Goal: Task Accomplishment & Management: Complete application form

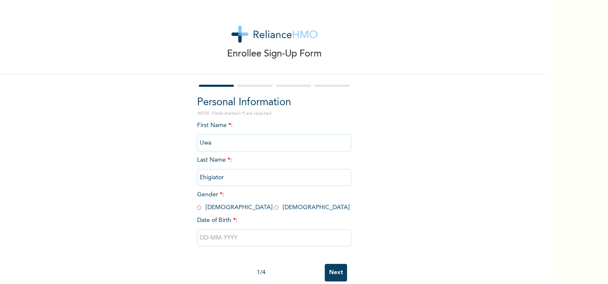
click at [247, 140] on input "Uwa" at bounding box center [274, 142] width 154 height 17
click at [221, 139] on input "Uwa" at bounding box center [274, 142] width 154 height 17
click at [220, 141] on input "Uwa" at bounding box center [274, 142] width 154 height 17
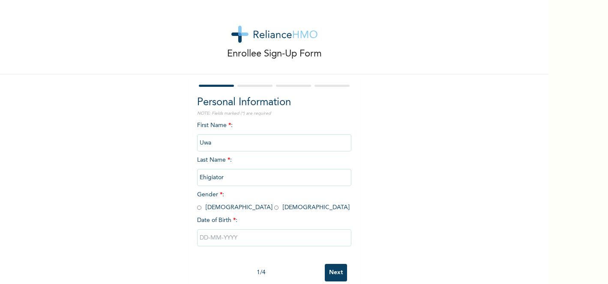
click at [220, 141] on input "Uwa" at bounding box center [274, 142] width 154 height 17
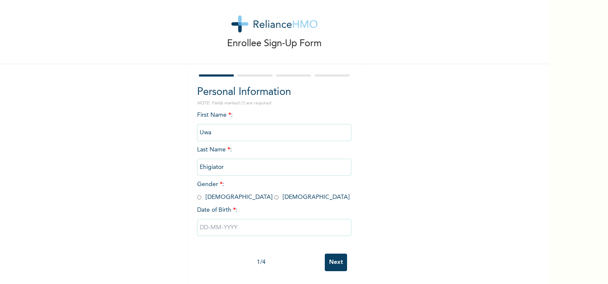
click at [240, 170] on input "Ehigiator" at bounding box center [274, 167] width 154 height 17
click at [274, 197] on input "radio" at bounding box center [276, 198] width 4 height 8
radio input "true"
click at [232, 224] on input "text" at bounding box center [274, 227] width 154 height 17
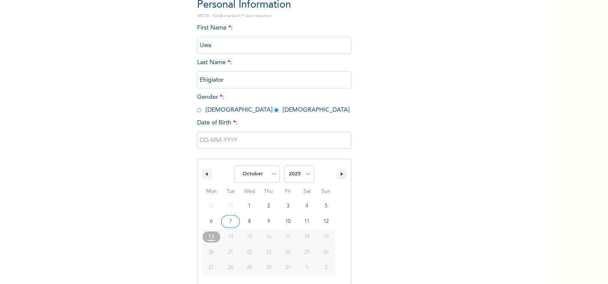
scroll to position [98, 0]
click at [274, 171] on select "January February March April May June July August September October November De…" at bounding box center [256, 173] width 45 height 17
select select "2"
click at [235, 165] on select "January February March April May June July August September October November De…" at bounding box center [256, 173] width 45 height 17
click at [300, 175] on select "2025 2024 2023 2022 2021 2020 2019 2018 2017 2016 2015 2014 2013 2012 2011 2010…" at bounding box center [299, 173] width 30 height 17
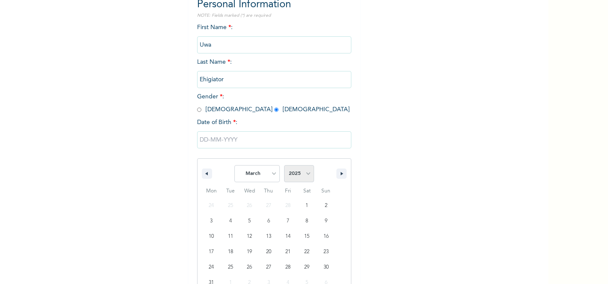
select select "1999"
click at [284, 165] on select "2025 2024 2023 2022 2021 2020 2019 2018 2017 2016 2015 2014 2013 2012 2011 2010…" at bounding box center [299, 173] width 30 height 17
type input "[DATE]"
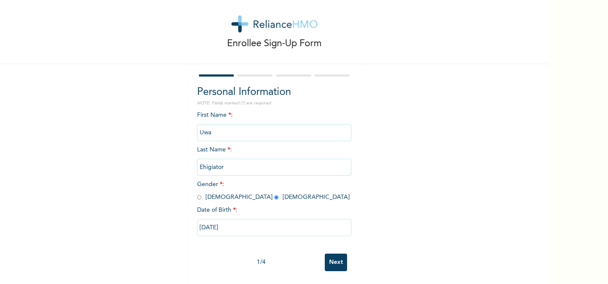
click at [239, 133] on input "Uwa" at bounding box center [274, 132] width 154 height 17
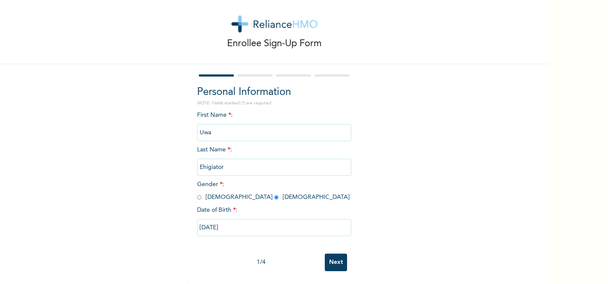
click at [239, 133] on input "Uwa" at bounding box center [274, 132] width 154 height 17
click at [229, 139] on input "Uwa" at bounding box center [274, 132] width 154 height 17
click at [340, 256] on input "Next" at bounding box center [336, 263] width 22 height 18
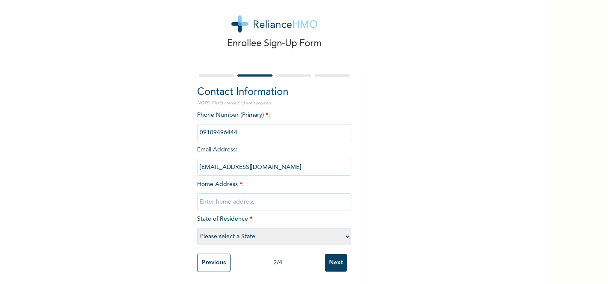
click at [250, 133] on input "phone" at bounding box center [274, 132] width 154 height 17
click at [236, 131] on input "phone" at bounding box center [274, 132] width 154 height 17
click at [235, 132] on input "phone" at bounding box center [274, 132] width 154 height 17
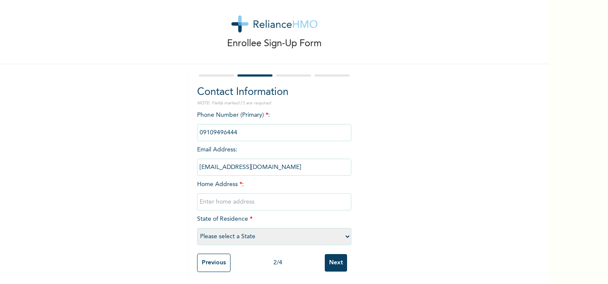
click at [238, 201] on input "text" at bounding box center [274, 202] width 154 height 17
type input "14 Ore Ofe close, off alimosho road."
click at [228, 231] on select "Please select a State [PERSON_NAME] (FCT) [PERSON_NAME] Ibom [GEOGRAPHIC_DATA] …" at bounding box center [274, 236] width 154 height 17
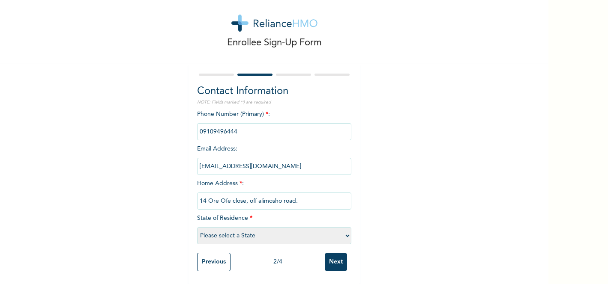
click at [264, 236] on select "Please select a State [PERSON_NAME] (FCT) [PERSON_NAME] Ibom [GEOGRAPHIC_DATA] …" at bounding box center [274, 235] width 154 height 17
select select "25"
click at [197, 227] on select "Please select a State [PERSON_NAME] (FCT) [PERSON_NAME] Ibom [GEOGRAPHIC_DATA] …" at bounding box center [274, 235] width 154 height 17
click at [332, 263] on input "Next" at bounding box center [336, 262] width 22 height 18
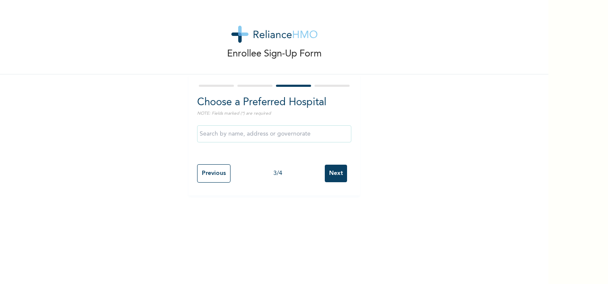
click at [272, 134] on input "text" at bounding box center [274, 133] width 154 height 17
type input "u"
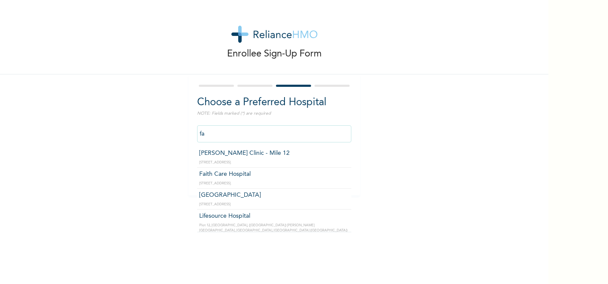
type input "f"
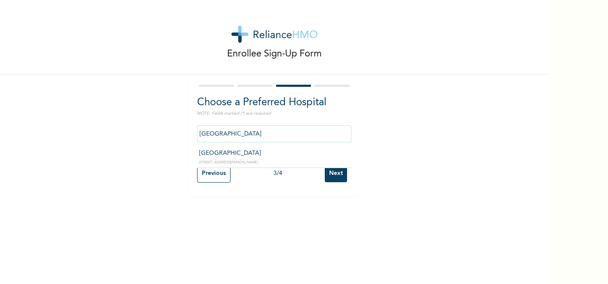
drag, startPoint x: 293, startPoint y: 133, endPoint x: 185, endPoint y: 128, distance: 108.0
click at [185, 128] on div "Enrollee Sign-Up Form Choose a Preferred Hospital NOTE: Fields marked (*) are r…" at bounding box center [274, 98] width 548 height 196
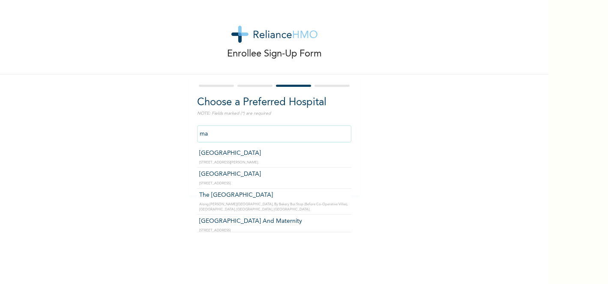
type input "m"
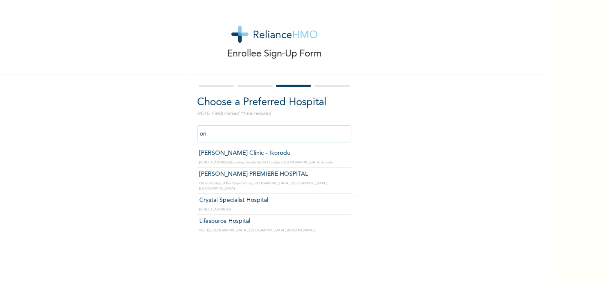
type input "o"
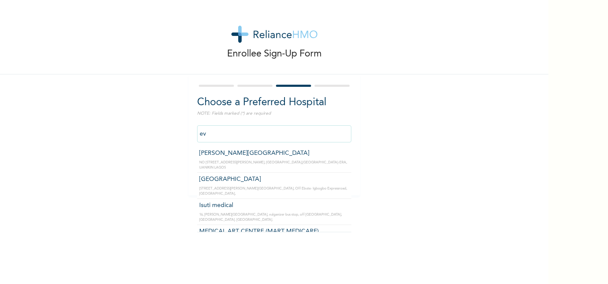
type input "e"
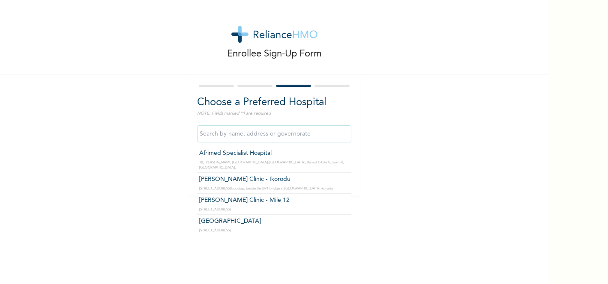
click at [189, 150] on div "Choose a Preferred Hospital NOTE: Fields marked (*) are required Afrimed Specia…" at bounding box center [273, 134] width 171 height 121
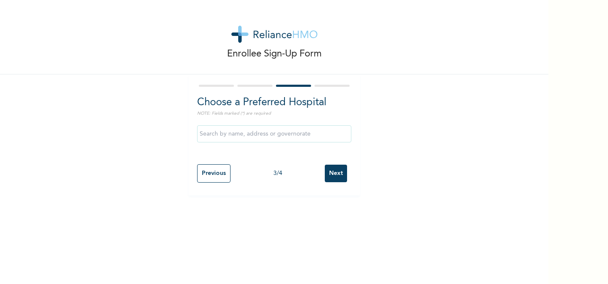
click at [211, 168] on input "Previous" at bounding box center [213, 173] width 33 height 18
select select "25"
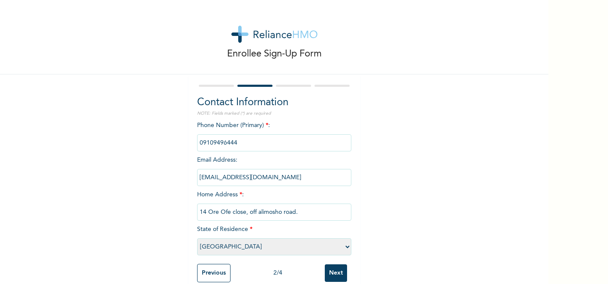
drag, startPoint x: 298, startPoint y: 210, endPoint x: 200, endPoint y: 208, distance: 97.2
click at [200, 208] on input "14 Ore Ofe close, off alimosho road." at bounding box center [274, 212] width 154 height 17
type input "emina crescent ikeja"
click at [334, 262] on div "Previous 2 / 4 Next" at bounding box center [274, 273] width 154 height 27
click at [335, 267] on input "Next" at bounding box center [336, 274] width 22 height 18
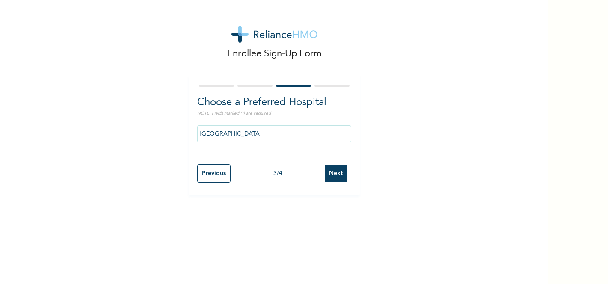
click at [295, 134] on input "[GEOGRAPHIC_DATA]" at bounding box center [274, 133] width 154 height 17
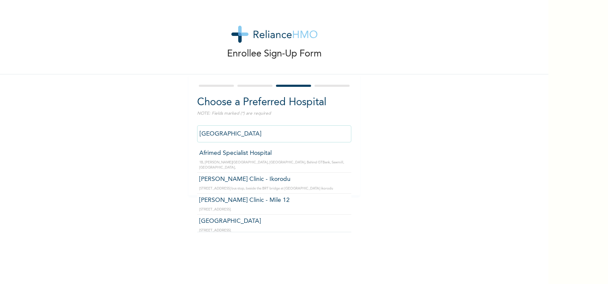
drag, startPoint x: 297, startPoint y: 134, endPoint x: 198, endPoint y: 133, distance: 98.9
click at [198, 133] on input "[GEOGRAPHIC_DATA]" at bounding box center [274, 133] width 154 height 17
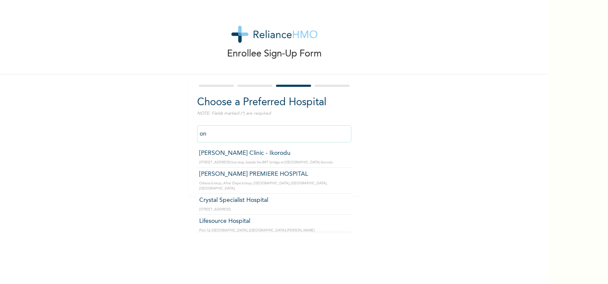
type input "o"
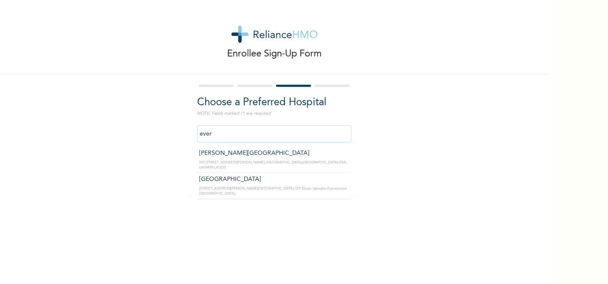
type input "ever"
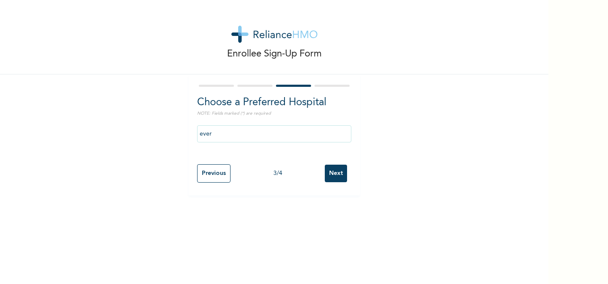
click at [218, 211] on div "Enrollee Sign-Up Form Choose a Preferred Hospital NOTE: Fields marked (*) are r…" at bounding box center [274, 142] width 548 height 284
click at [221, 172] on input "Previous" at bounding box center [213, 173] width 33 height 18
select select "25"
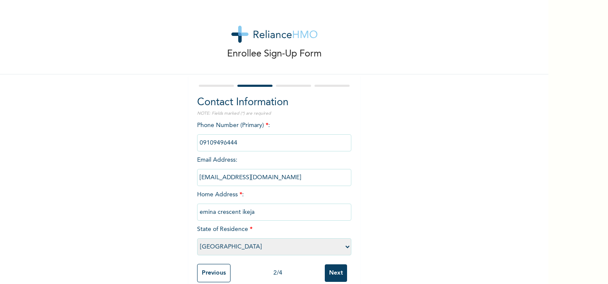
scroll to position [12, 0]
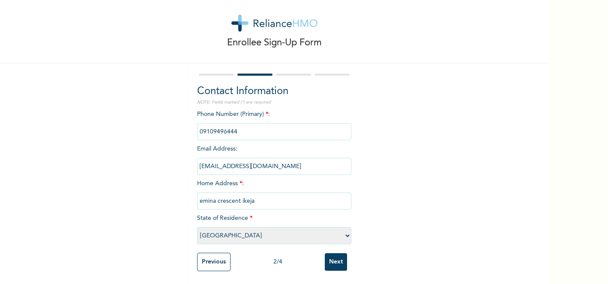
click at [334, 268] on input "Next" at bounding box center [336, 262] width 22 height 18
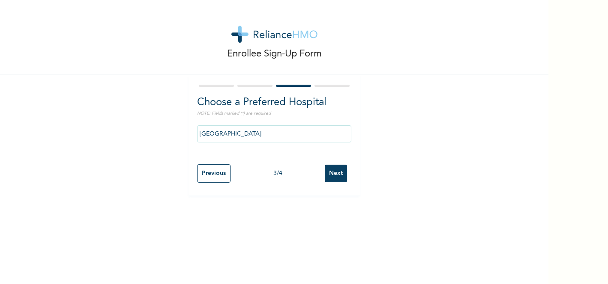
scroll to position [0, 0]
click at [213, 164] on div "Previous 3 / 4 Next" at bounding box center [274, 173] width 154 height 27
click at [214, 168] on input "Previous" at bounding box center [213, 173] width 33 height 18
select select "25"
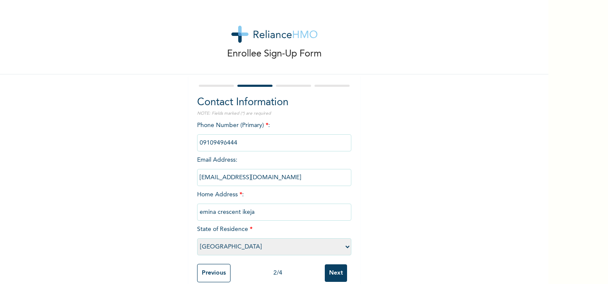
drag, startPoint x: 264, startPoint y: 211, endPoint x: 184, endPoint y: 211, distance: 80.1
click at [184, 211] on div "Enrollee Sign-Up Form Contact Information NOTE: Fields marked (*) are required …" at bounding box center [274, 147] width 548 height 295
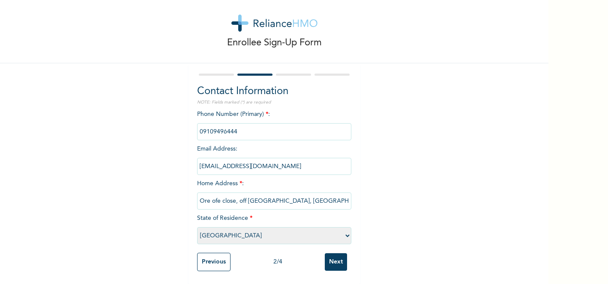
type input "Ore ofe close, off [GEOGRAPHIC_DATA], [GEOGRAPHIC_DATA]."
click at [333, 257] on input "Next" at bounding box center [336, 262] width 22 height 18
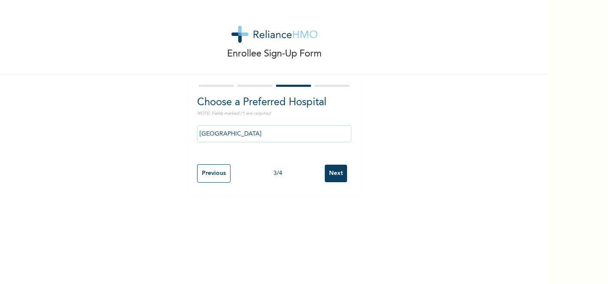
click at [336, 173] on input "Next" at bounding box center [336, 174] width 22 height 18
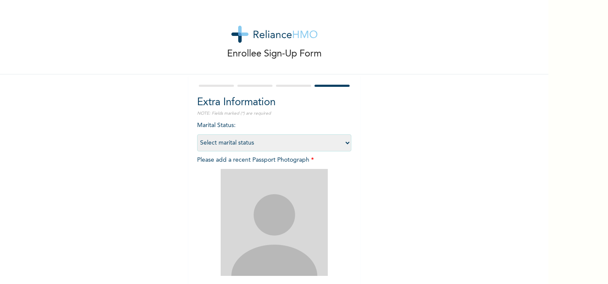
click at [332, 137] on select "Select marital status [DEMOGRAPHIC_DATA] Married [DEMOGRAPHIC_DATA] Widow/[DEMO…" at bounding box center [274, 142] width 154 height 17
select select "1"
click at [197, 134] on select "Select marital status [DEMOGRAPHIC_DATA] Married [DEMOGRAPHIC_DATA] Widow/[DEMO…" at bounding box center [274, 142] width 154 height 17
click at [274, 187] on img at bounding box center [273, 222] width 107 height 107
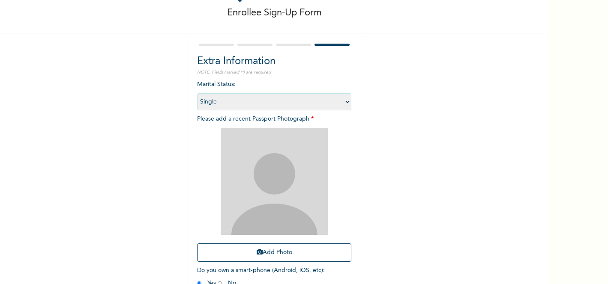
scroll to position [85, 0]
